Goal: Task Accomplishment & Management: Manage account settings

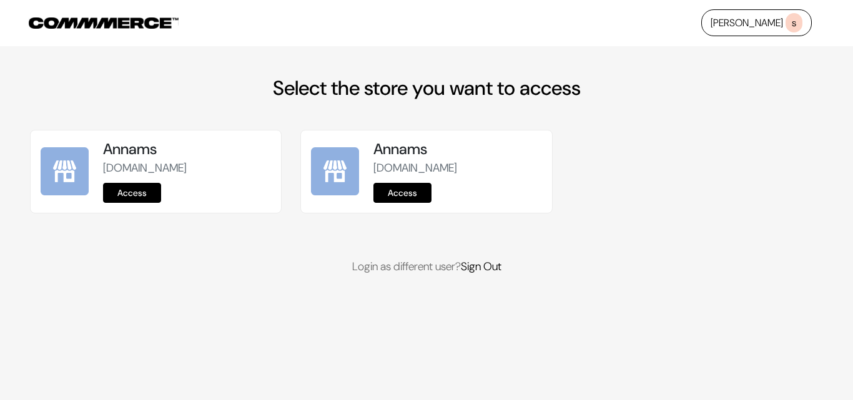
click at [154, 189] on link "Access" at bounding box center [132, 193] width 58 height 20
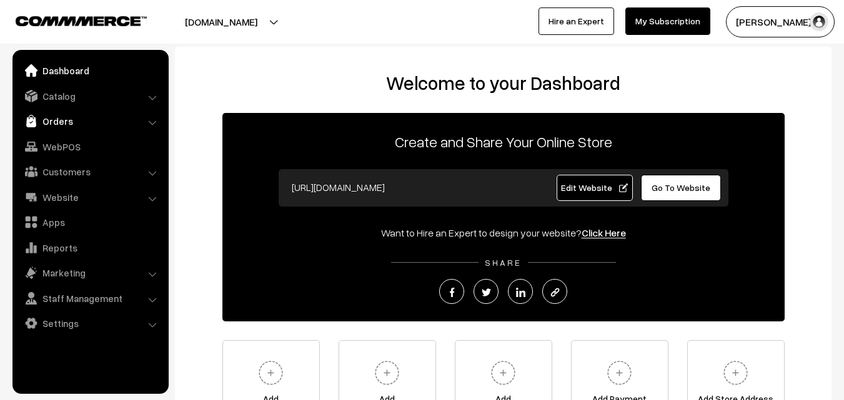
click at [56, 122] on link "Orders" at bounding box center [90, 121] width 149 height 22
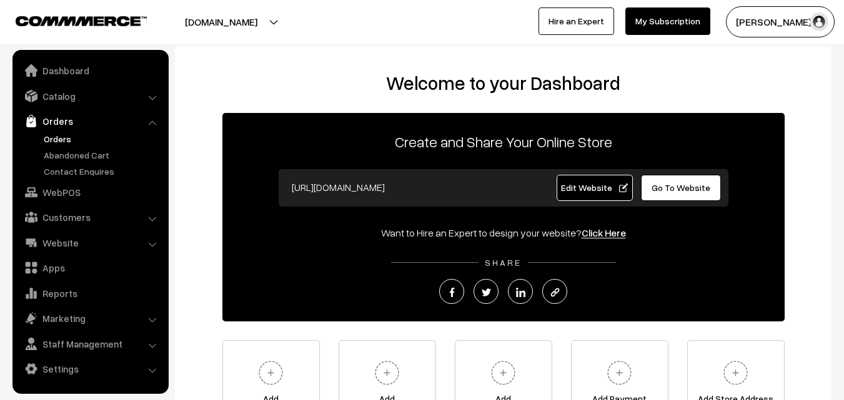
click at [57, 142] on link "Orders" at bounding box center [103, 138] width 124 height 13
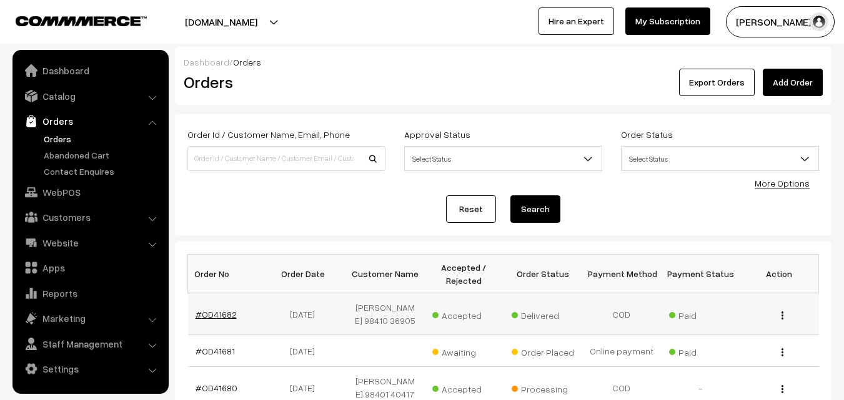
click at [222, 312] on link "#OD41682" at bounding box center [215, 314] width 41 height 11
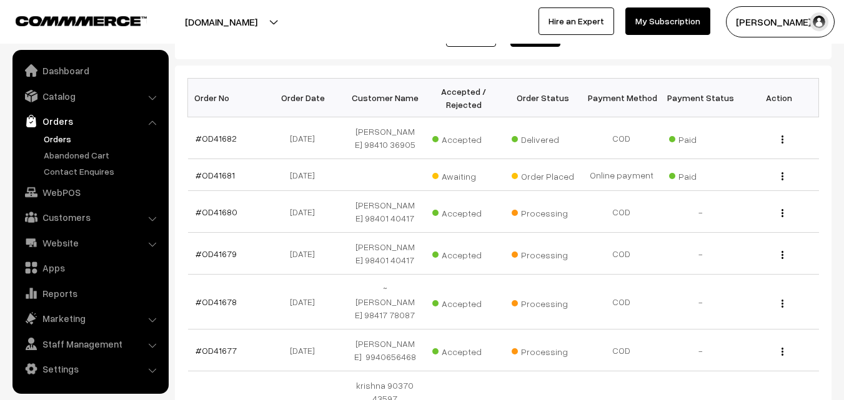
scroll to position [187, 0]
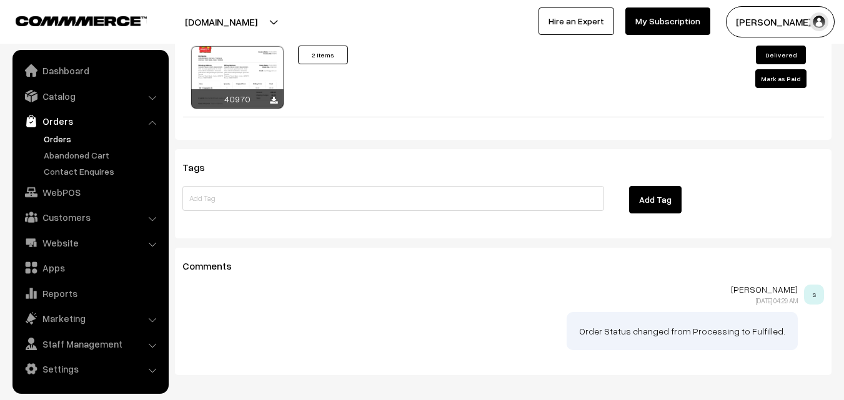
scroll to position [861, 0]
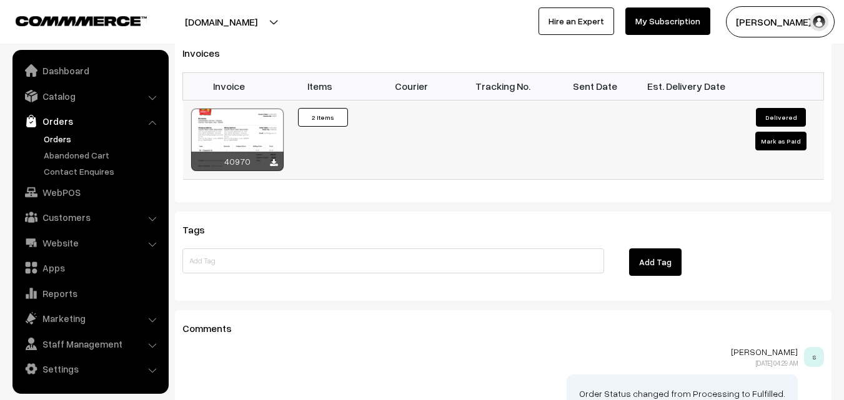
click at [255, 109] on div at bounding box center [237, 140] width 92 height 62
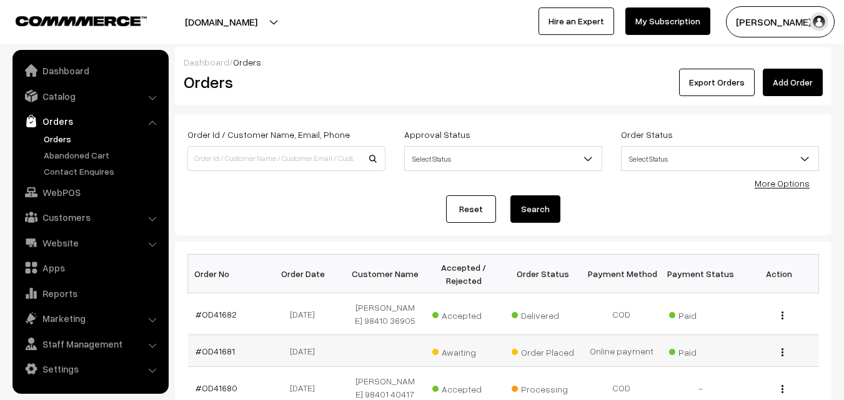
scroll to position [187, 0]
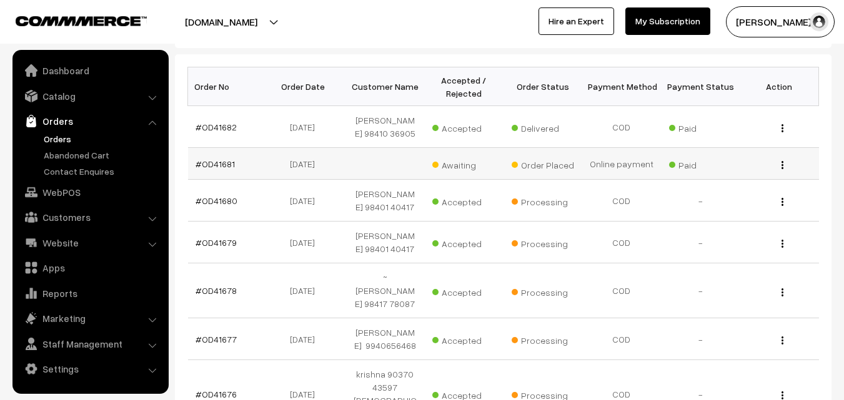
click at [214, 170] on td "#OD41681" at bounding box center [227, 164] width 79 height 32
click at [214, 167] on link "#OD41681" at bounding box center [214, 164] width 39 height 11
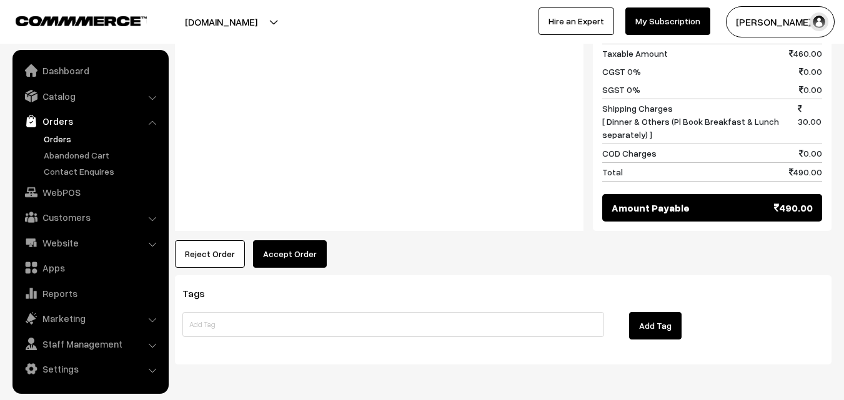
click at [273, 240] on button "Accept Order" at bounding box center [290, 253] width 74 height 27
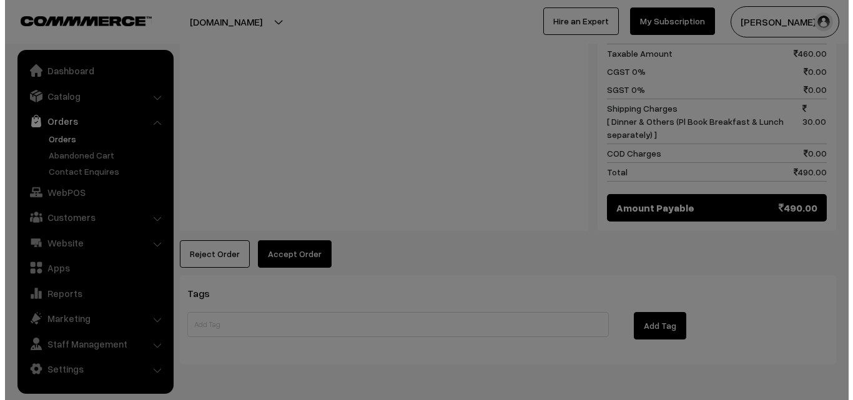
scroll to position [689, 0]
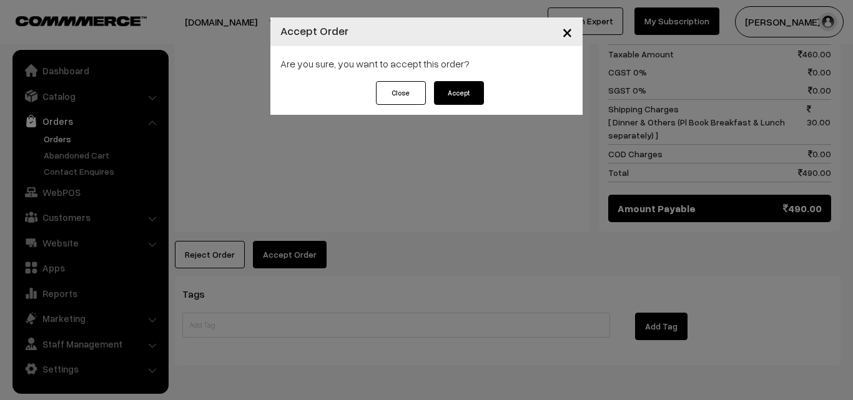
click at [475, 89] on button "Accept" at bounding box center [459, 93] width 50 height 24
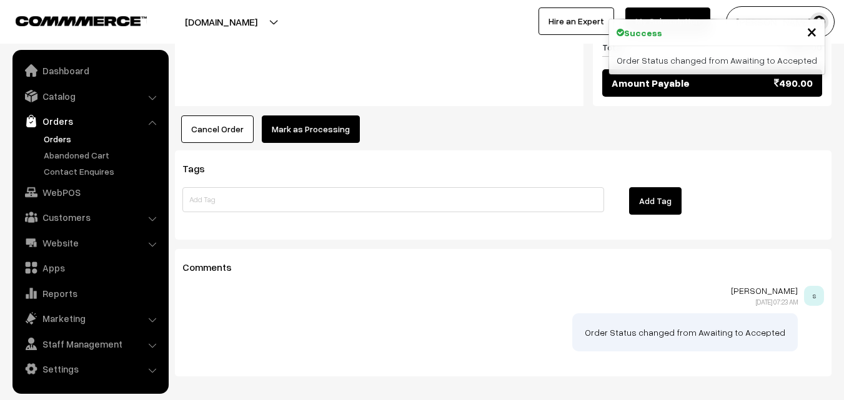
click at [324, 116] on button "Mark as Processing" at bounding box center [311, 129] width 98 height 27
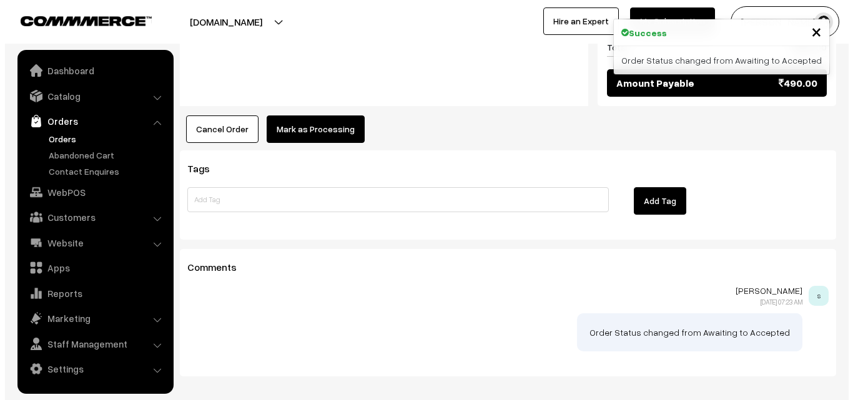
scroll to position [814, 0]
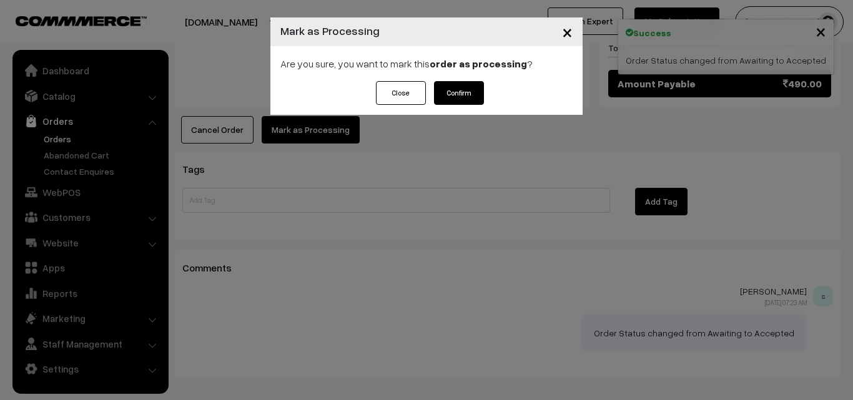
click at [461, 86] on button "Confirm" at bounding box center [459, 93] width 50 height 24
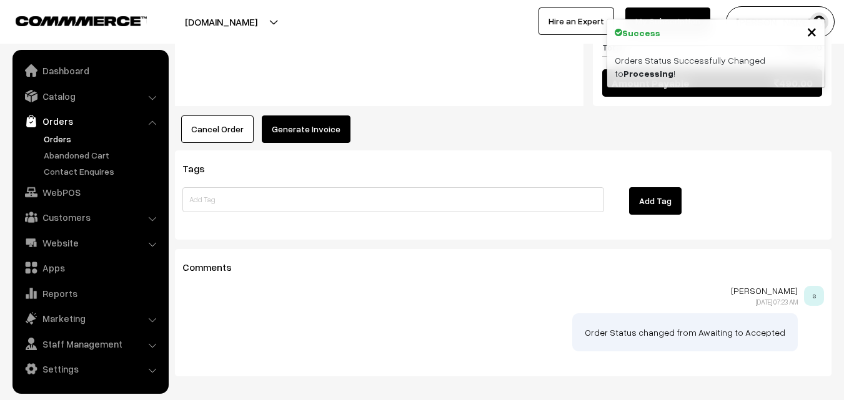
click at [322, 116] on button "Generate Invoice" at bounding box center [306, 129] width 89 height 27
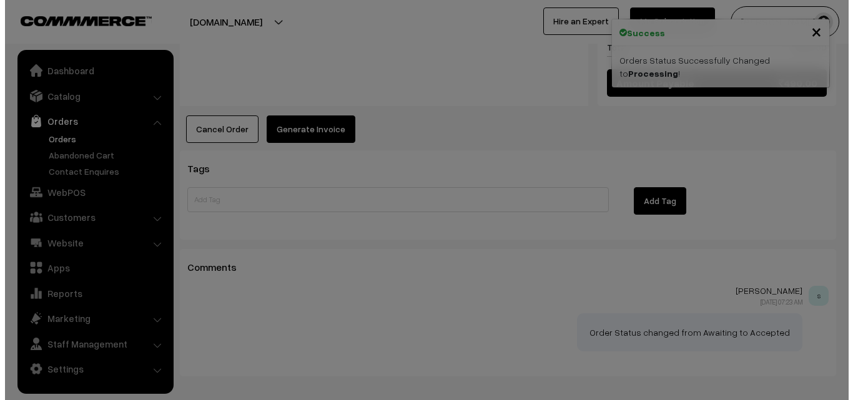
scroll to position [814, 0]
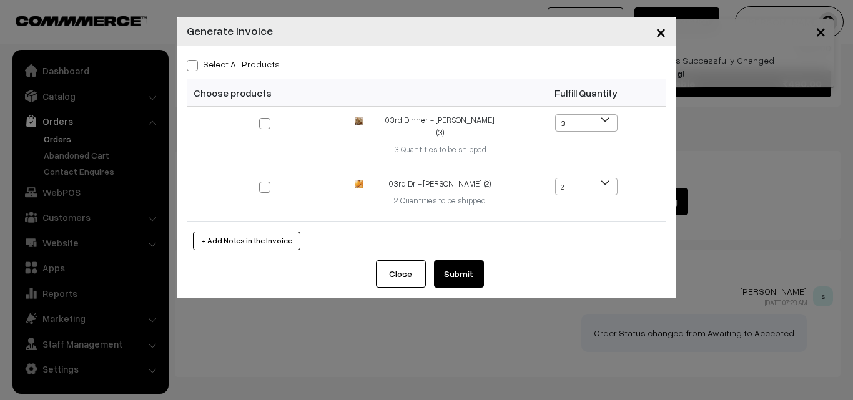
click at [247, 64] on label "Select All Products" at bounding box center [233, 63] width 93 height 13
click at [195, 64] on input "Select All Products" at bounding box center [191, 63] width 8 height 8
checkbox input "true"
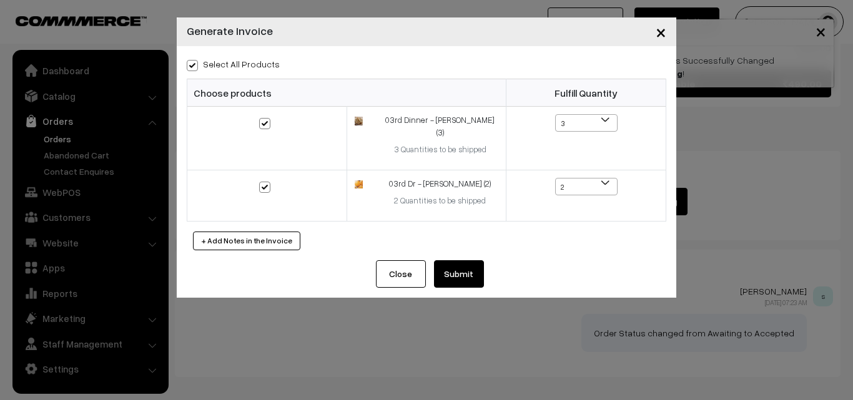
click at [453, 260] on button "Submit" at bounding box center [459, 273] width 50 height 27
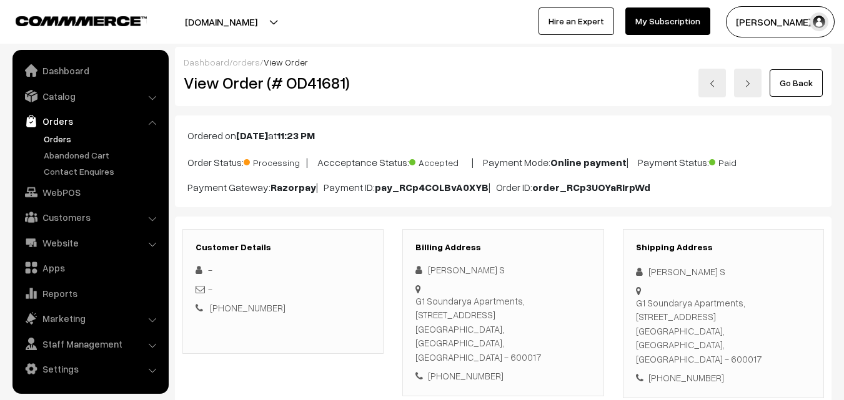
scroll to position [812, 0]
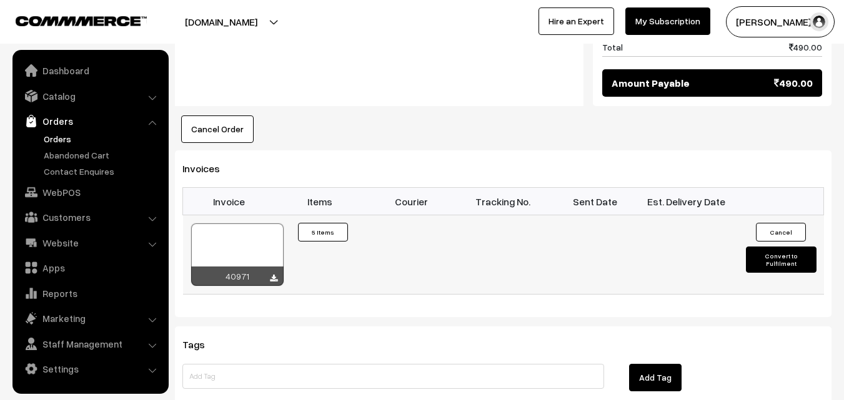
click at [259, 224] on div at bounding box center [237, 255] width 92 height 62
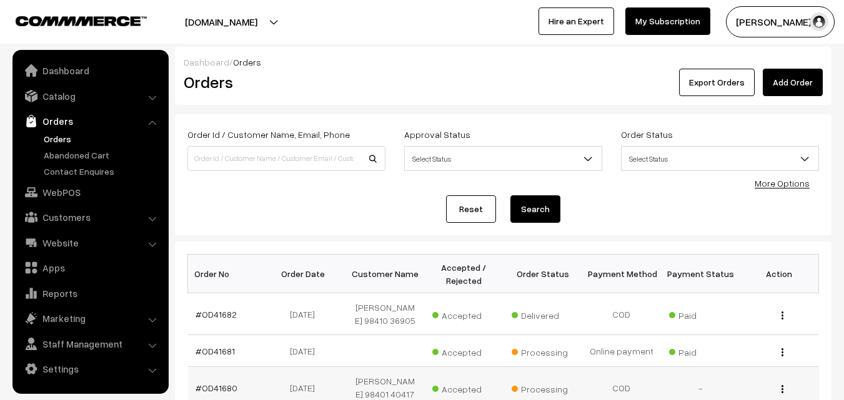
scroll to position [187, 0]
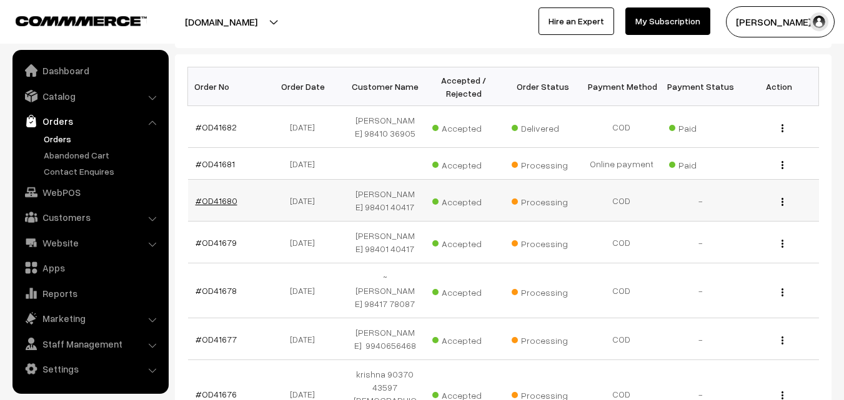
click at [226, 199] on link "#OD41680" at bounding box center [216, 200] width 42 height 11
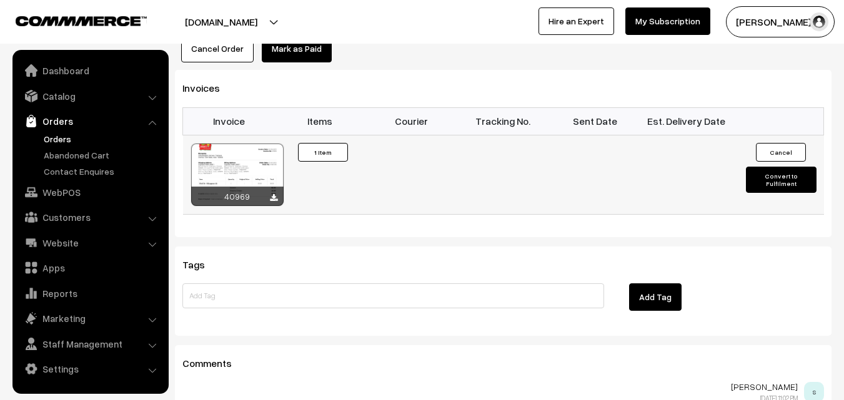
scroll to position [812, 0]
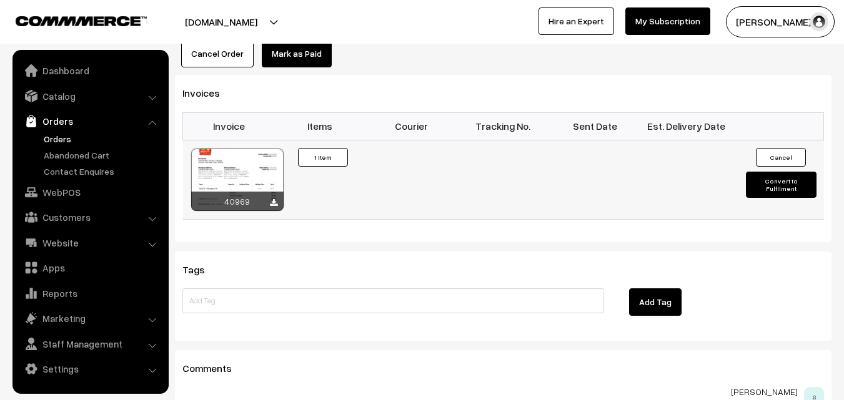
click at [264, 160] on div at bounding box center [237, 180] width 92 height 62
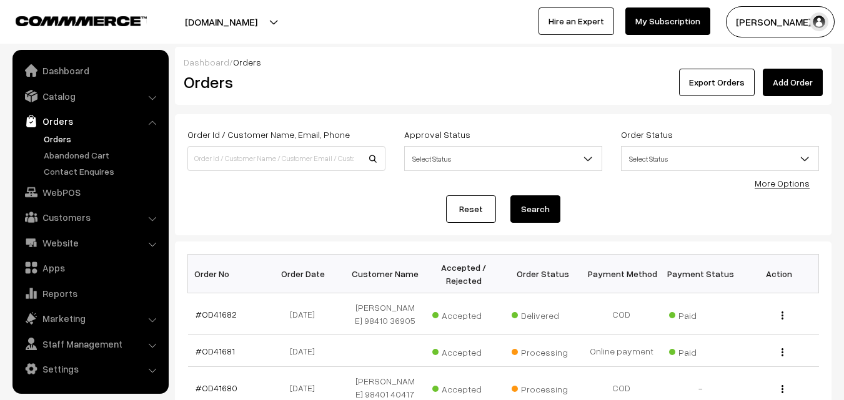
scroll to position [187, 0]
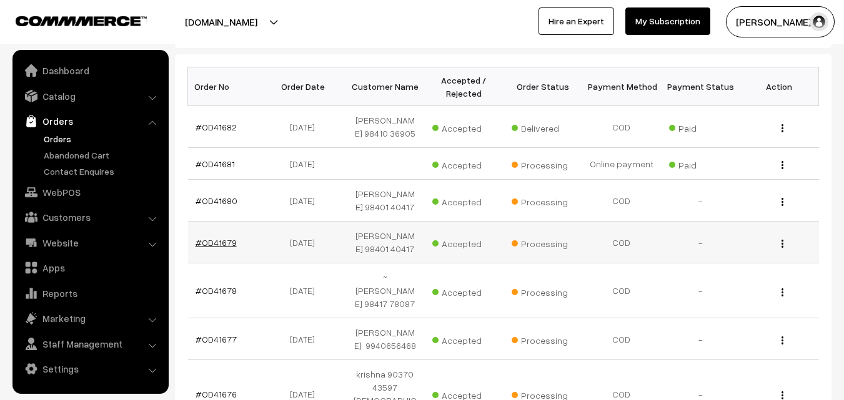
click at [216, 237] on link "#OD41679" at bounding box center [215, 242] width 41 height 11
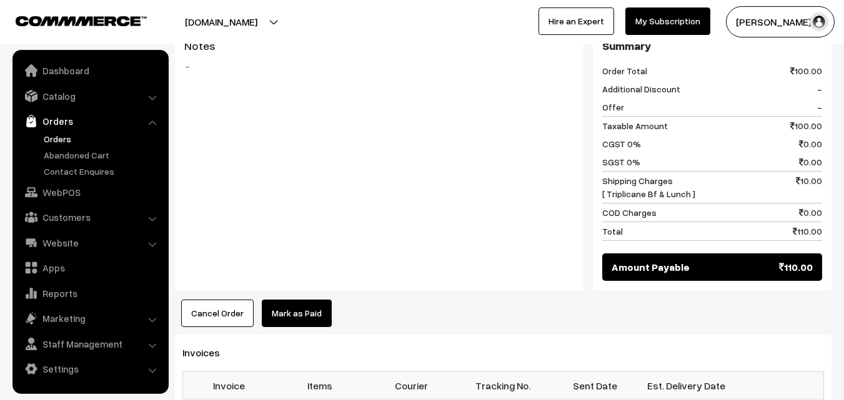
scroll to position [874, 0]
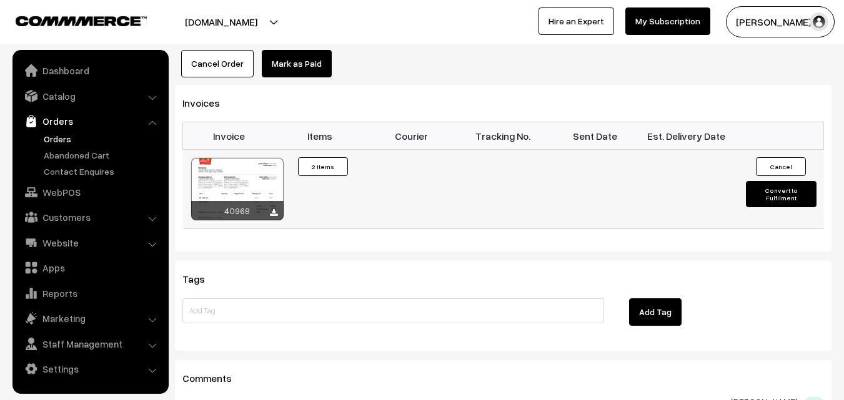
click at [266, 158] on div at bounding box center [237, 189] width 92 height 62
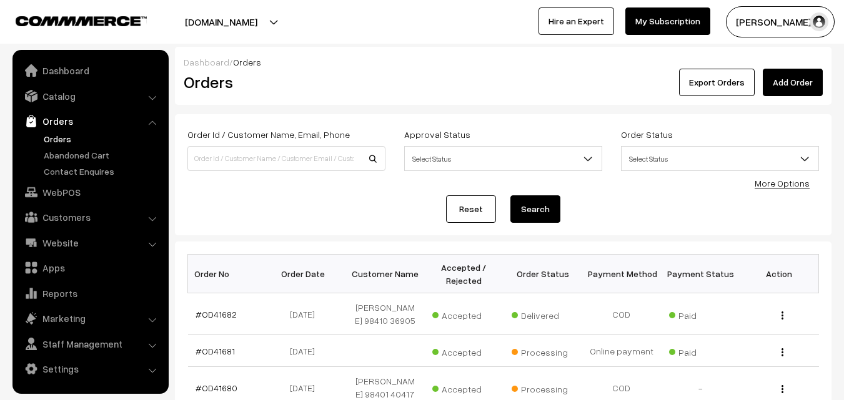
scroll to position [187, 0]
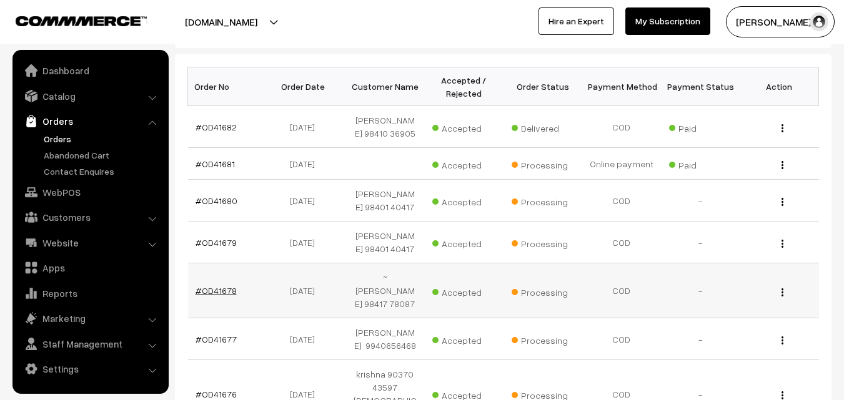
click at [202, 288] on link "#OD41678" at bounding box center [215, 290] width 41 height 11
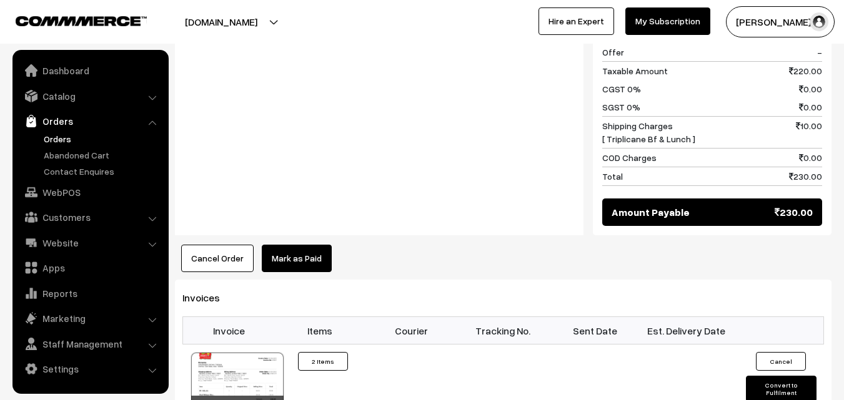
scroll to position [724, 0]
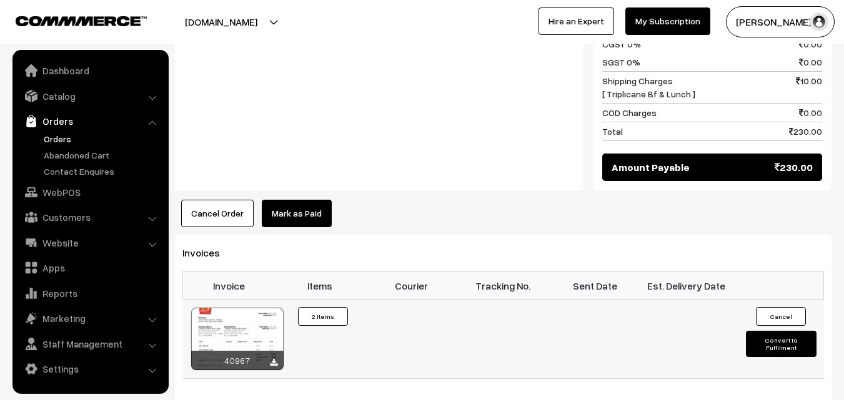
click at [261, 308] on div at bounding box center [237, 339] width 92 height 62
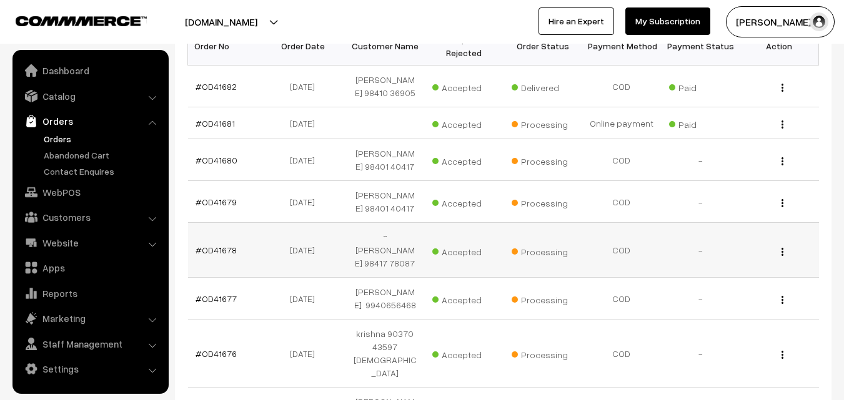
scroll to position [250, 0]
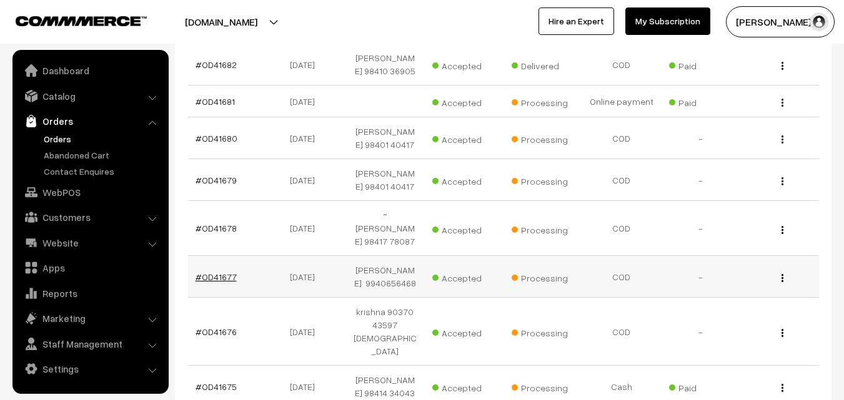
click at [219, 277] on link "#OD41677" at bounding box center [215, 277] width 41 height 11
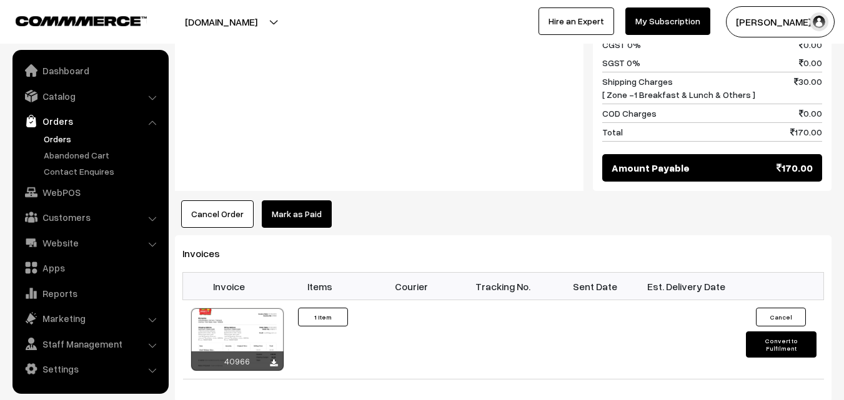
scroll to position [687, 0]
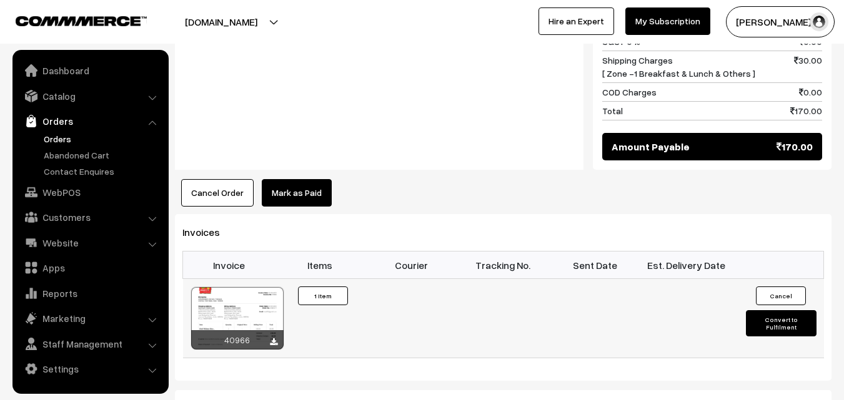
click at [258, 287] on div at bounding box center [237, 318] width 92 height 62
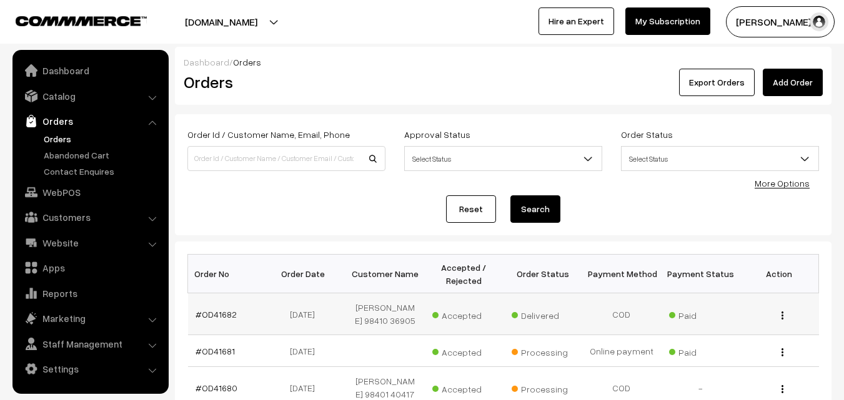
scroll to position [250, 0]
